Goal: Task Accomplishment & Management: Complete application form

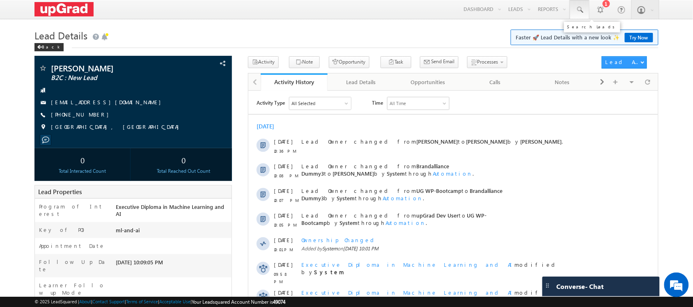
click at [585, 10] on link at bounding box center [580, 9] width 20 height 19
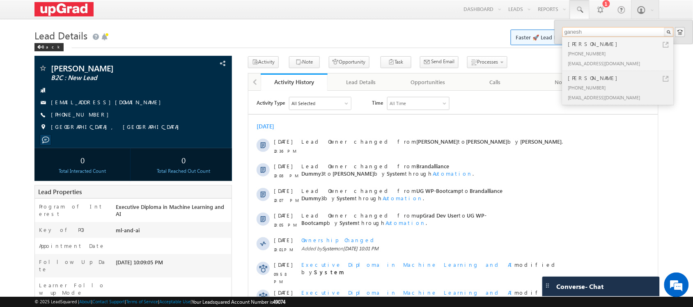
type input "ganesh"
click at [589, 85] on div "+91-9603430259" at bounding box center [621, 88] width 110 height 10
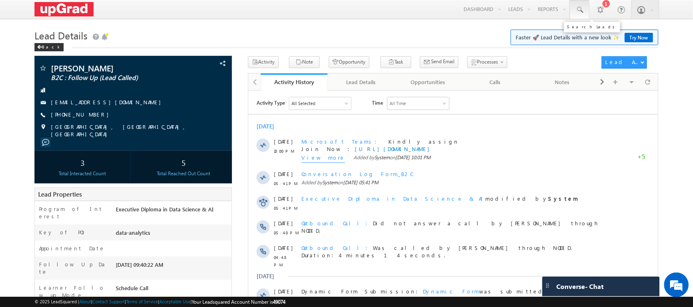
click at [577, 9] on span at bounding box center [580, 10] width 8 height 8
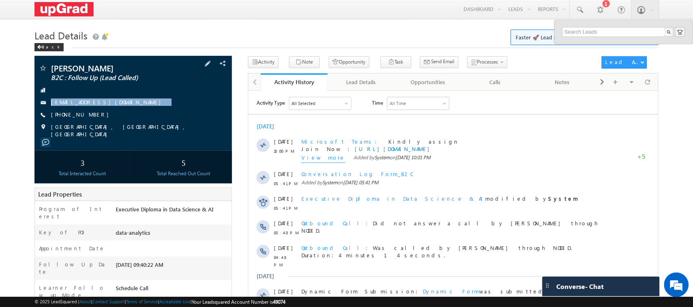
drag, startPoint x: 135, startPoint y: 100, endPoint x: 110, endPoint y: 110, distance: 26.9
click at [110, 110] on div "Ganesh Kumar B2C : Follow Up (Lead Called) Ganesh88@gmail.com +91-9603430259" at bounding box center [133, 101] width 189 height 74
copy div "Ganesh88@gmail.com"
click at [119, 111] on div "Ganesh Kumar B2C : Follow Up (Lead Called) Ganesh88@gmail.com +91-9603430259" at bounding box center [133, 101] width 189 height 74
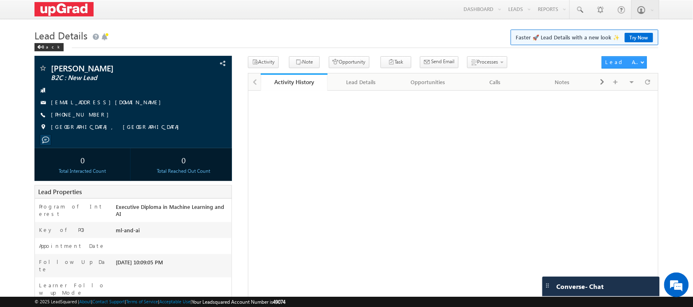
click at [64, 116] on link "[PHONE_NUMBER]" at bounding box center [82, 114] width 62 height 7
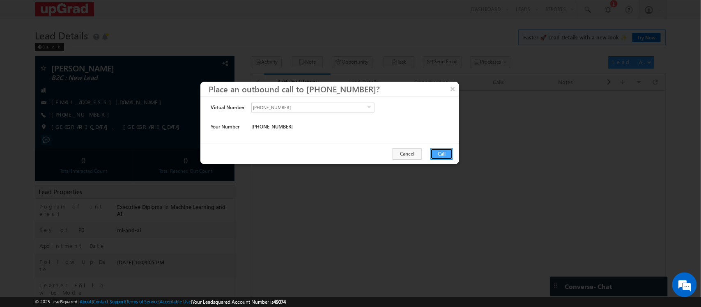
click at [440, 152] on button "Call" at bounding box center [441, 153] width 23 height 11
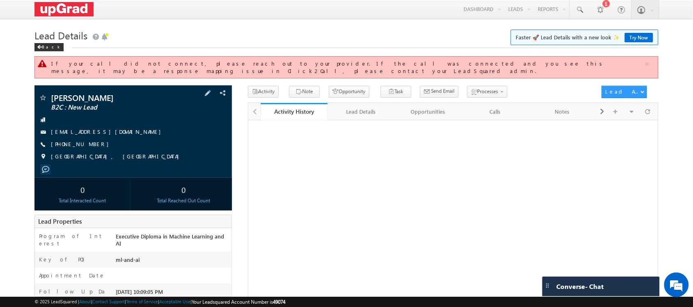
drag, startPoint x: 136, startPoint y: 144, endPoint x: 123, endPoint y: 136, distance: 15.1
click at [116, 143] on div "Amish Kumar Singh B2C : New Lead amish.singh76@gmail.com +91-9793096551" at bounding box center [133, 129] width 189 height 71
drag, startPoint x: 124, startPoint y: 135, endPoint x: 95, endPoint y: 144, distance: 29.9
click at [95, 144] on div "Amish Kumar Singh B2C : New Lead amish.singh76@gmail.com +91-9793096551" at bounding box center [133, 129] width 189 height 71
copy div "[PHONE_NUMBER]"
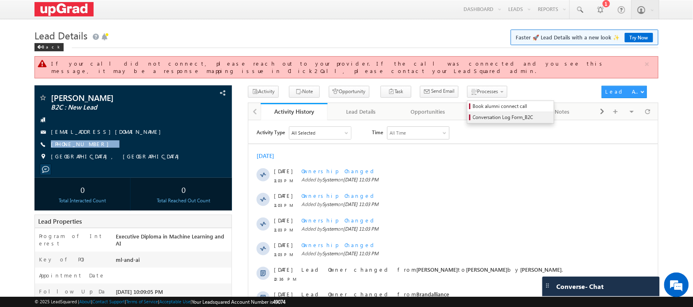
click at [479, 114] on span "Conversation Log Form_B2C" at bounding box center [512, 117] width 78 height 7
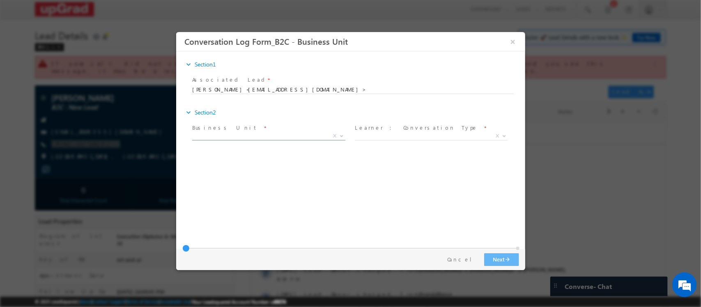
click at [316, 136] on span "X" at bounding box center [268, 136] width 153 height 8
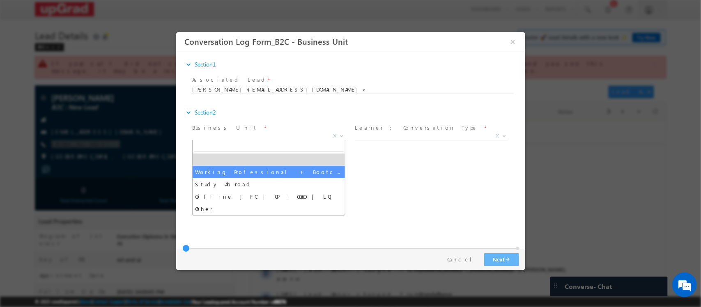
select select "Working Professional + Bootcamp"
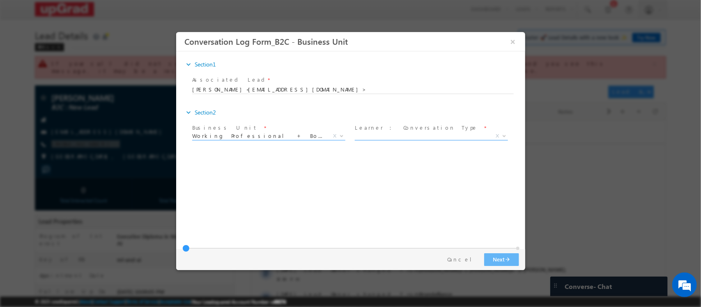
click at [396, 138] on span "X" at bounding box center [430, 136] width 153 height 8
select select "First Conversation"
click at [502, 259] on button "Next arrow_forward" at bounding box center [501, 259] width 35 height 13
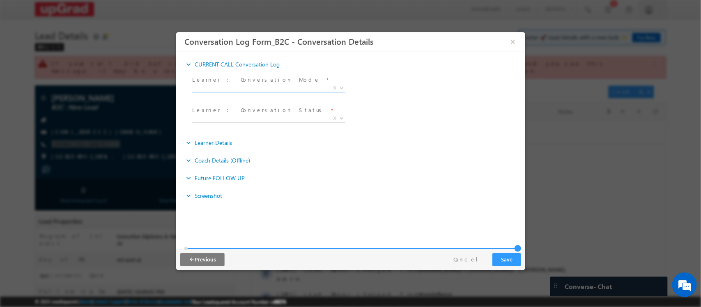
click at [266, 87] on span "X" at bounding box center [268, 88] width 153 height 8
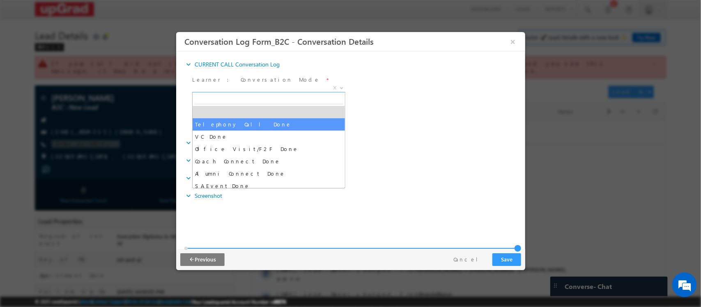
select select "Telephony Call Done"
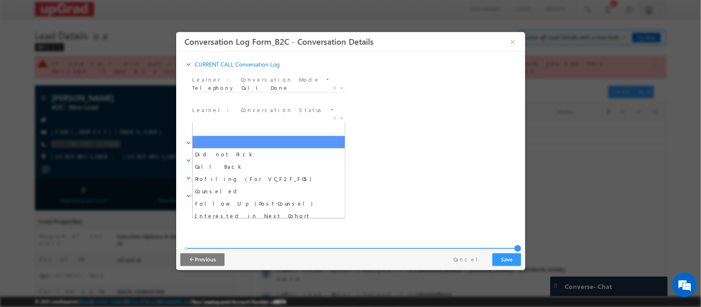
click at [229, 117] on span "X" at bounding box center [268, 119] width 153 height 8
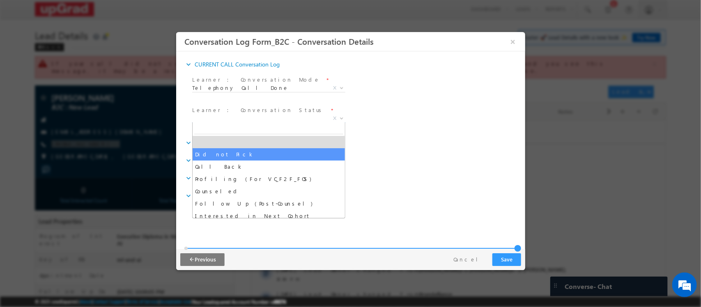
select select "Did not Pick"
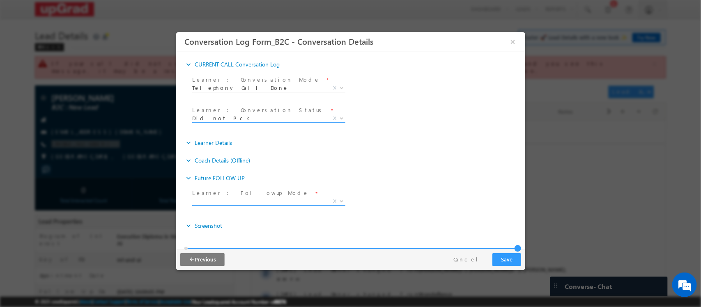
click at [255, 202] on span "X" at bounding box center [268, 201] width 153 height 8
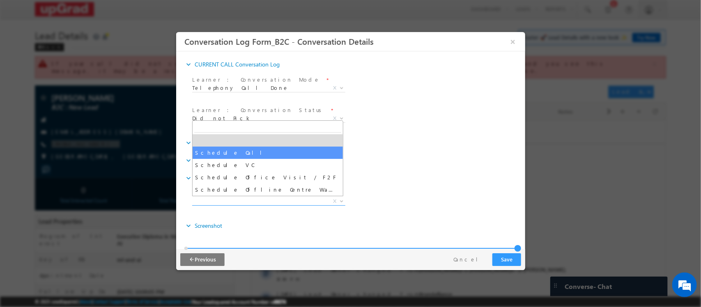
select select "Schedule Call"
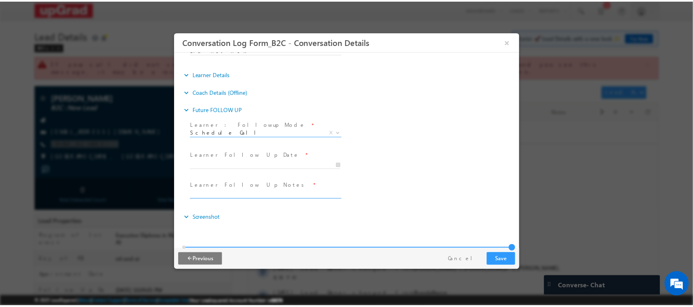
scroll to position [69, 0]
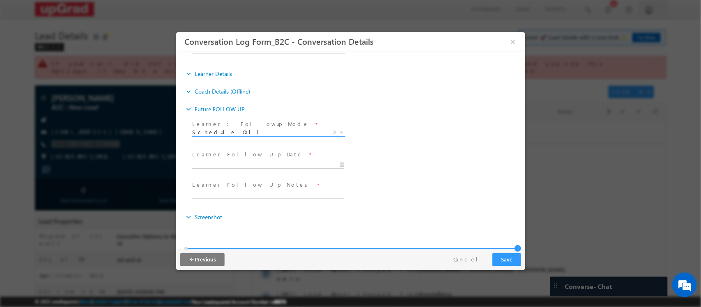
type input "09/29/2025 11:15 PM"
type input "15"
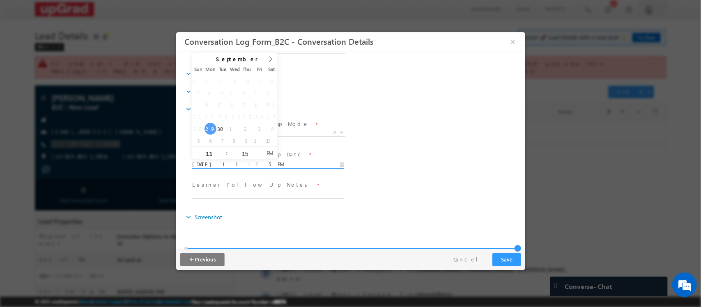
click at [250, 161] on input "09/29/2025 11:15 PM" at bounding box center [268, 165] width 152 height 8
type input "09/30/2025 11:15 PM"
type input "12"
type input "09/30/2025 12:15 PM"
click at [415, 156] on div "Meeting Date * Learner Follow Up Date * 09/30/2025 12:15 PM" at bounding box center [357, 164] width 335 height 30
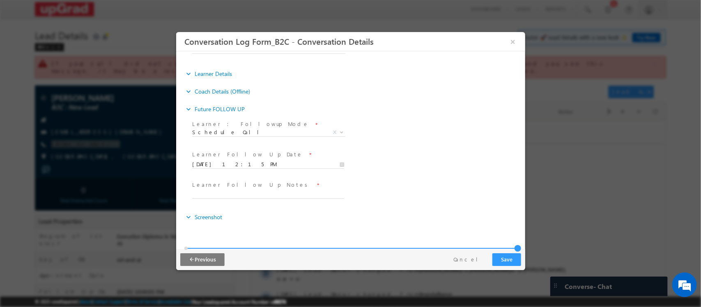
click at [267, 198] on span at bounding box center [271, 194] width 159 height 9
click at [261, 194] on input "text" at bounding box center [268, 195] width 152 height 8
type input "rcb"
drag, startPoint x: 514, startPoint y: 257, endPoint x: 509, endPoint y: 257, distance: 4.5
click at [509, 257] on button "Save" at bounding box center [506, 259] width 29 height 13
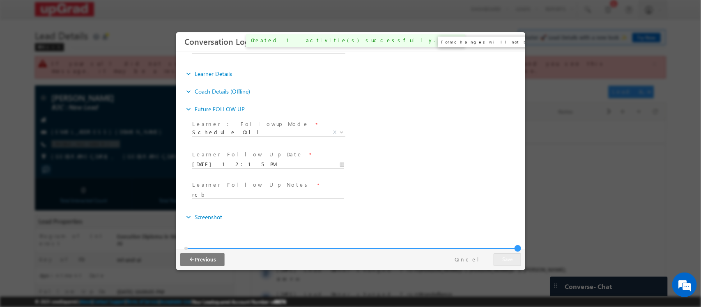
click at [510, 41] on button "×" at bounding box center [512, 41] width 14 height 15
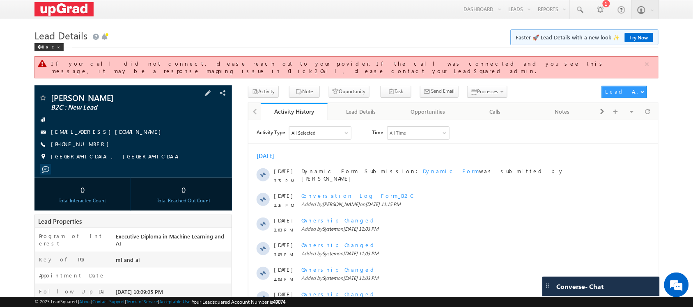
click at [112, 130] on span "amish.singh76@gmail.com" at bounding box center [108, 132] width 114 height 8
drag, startPoint x: 111, startPoint y: 137, endPoint x: 92, endPoint y: 148, distance: 22.5
click at [92, 148] on div "Amish Kumar Singh B2C : New Lead amish.singh76@gmail.com +91-9793096551" at bounding box center [133, 129] width 189 height 71
copy div "+91-9793096551"
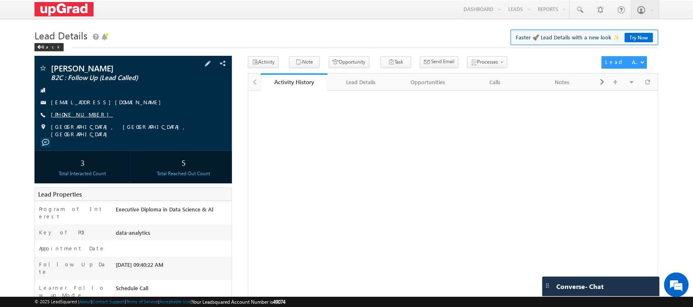
click at [73, 115] on link "[PHONE_NUMBER]" at bounding box center [82, 114] width 62 height 7
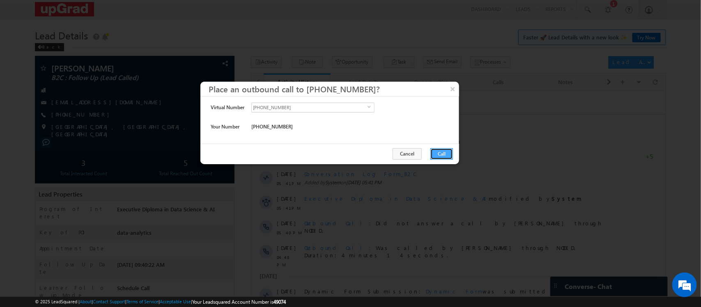
drag, startPoint x: 443, startPoint y: 155, endPoint x: 186, endPoint y: 61, distance: 274.5
click at [443, 155] on button "Call" at bounding box center [441, 153] width 23 height 11
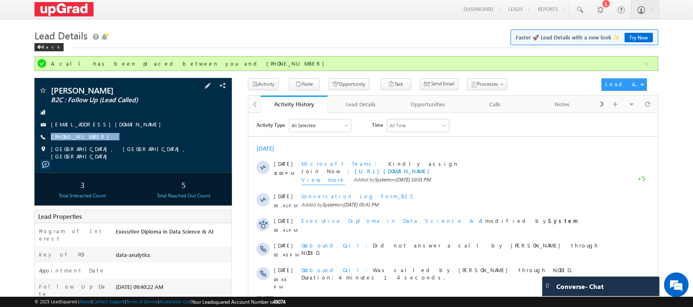
drag, startPoint x: 121, startPoint y: 136, endPoint x: 101, endPoint y: 144, distance: 22.0
click at [101, 144] on div "[PERSON_NAME] B2C : Follow Up (Lead Called) [EMAIL_ADDRESS][DOMAIN_NAME] [PHONE…" at bounding box center [133, 123] width 189 height 74
copy div "[PHONE_NUMBER]"
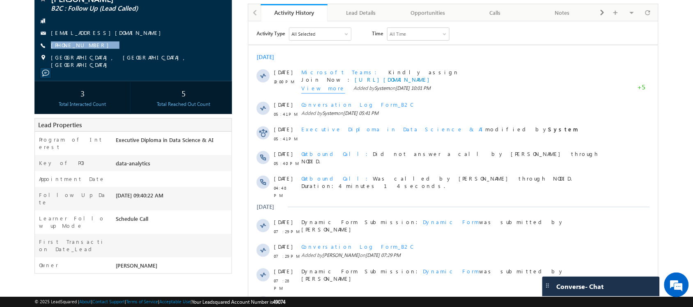
scroll to position [202, 0]
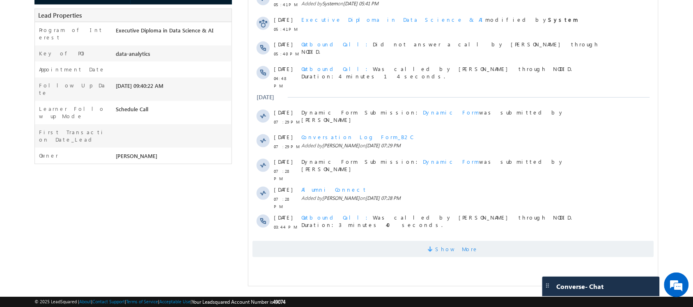
click at [445, 249] on span "Show More" at bounding box center [457, 249] width 44 height 16
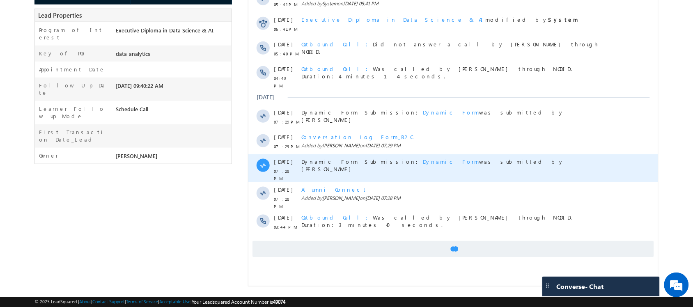
scroll to position [0, 0]
